Goal: Information Seeking & Learning: Learn about a topic

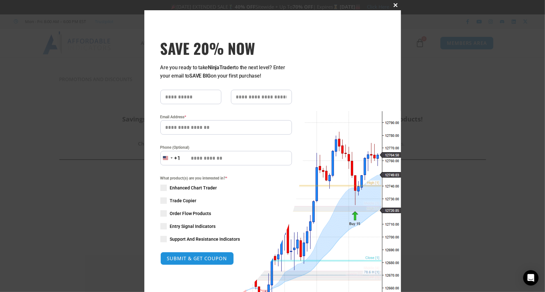
click at [393, 4] on span at bounding box center [396, 5] width 10 height 4
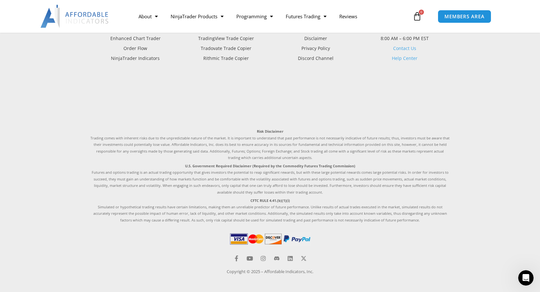
scroll to position [1723, 0]
